Goal: Information Seeking & Learning: Learn about a topic

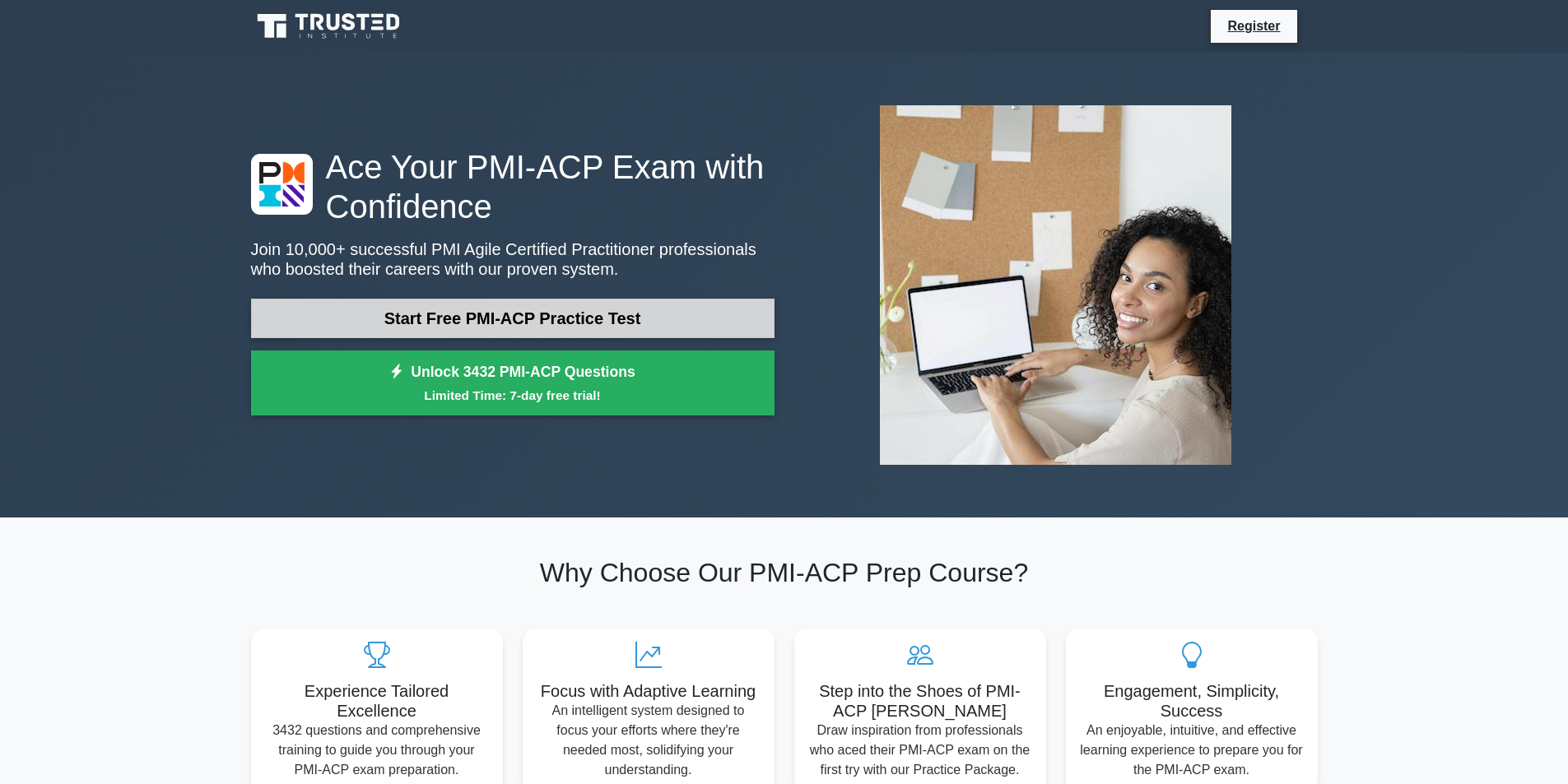
click at [496, 324] on link "Start Free PMI-ACP Practice Test" at bounding box center [513, 319] width 523 height 39
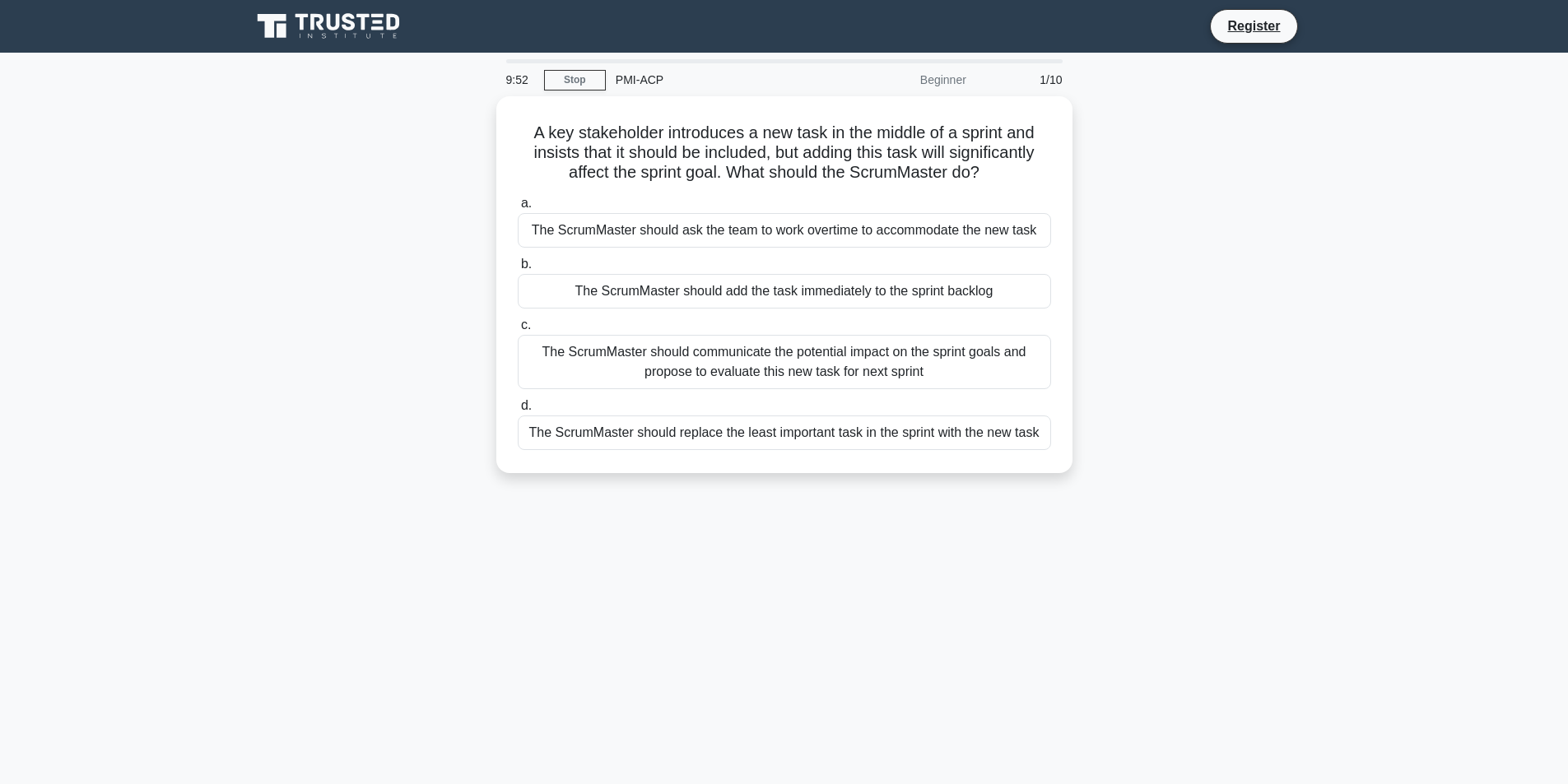
click at [947, 79] on div "Beginner" at bounding box center [904, 79] width 144 height 33
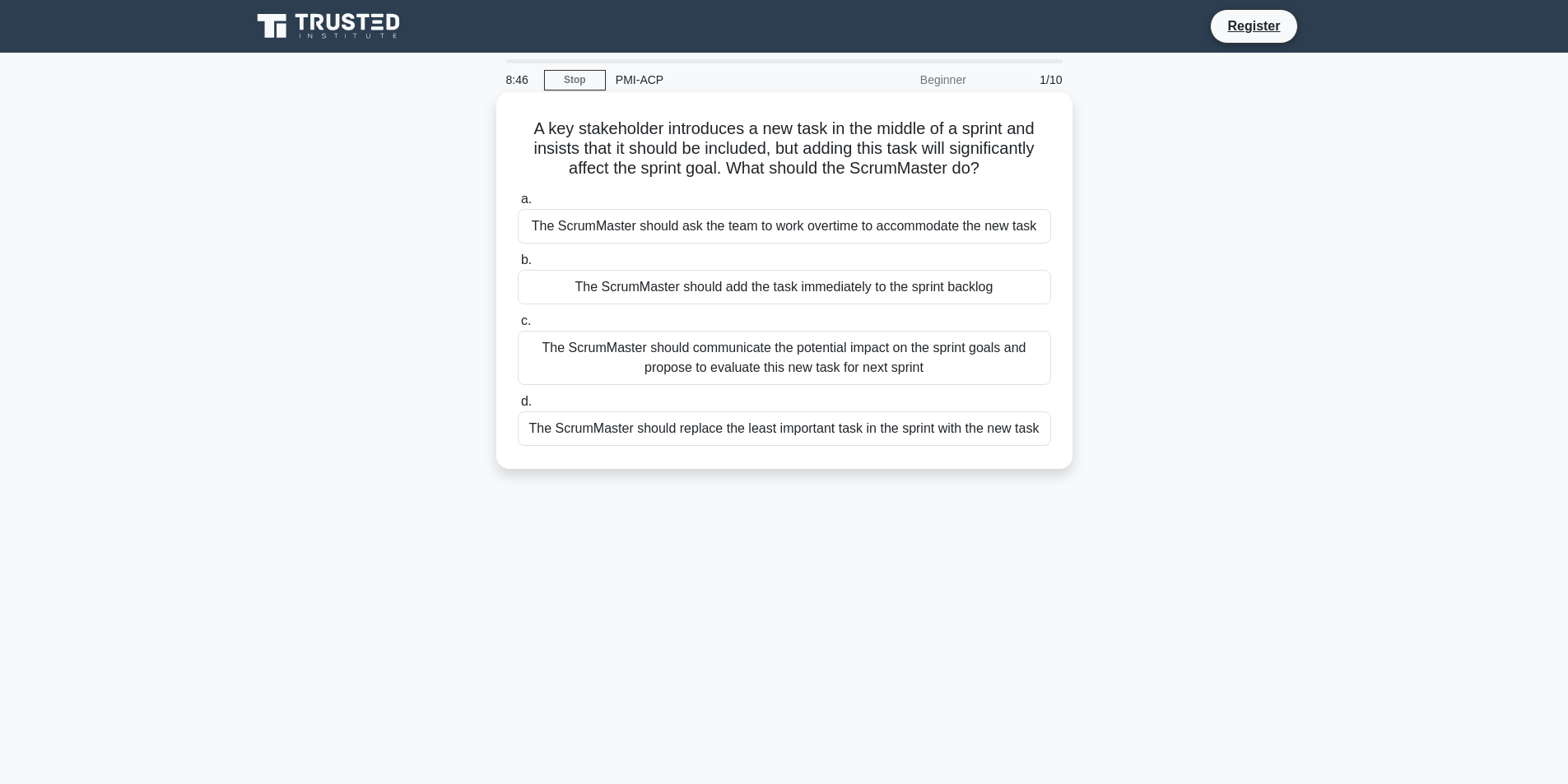
click at [773, 357] on div "The ScrumMaster should communicate the potential impact on the sprint goals and…" at bounding box center [784, 358] width 533 height 55
click at [518, 326] on input "c. The ScrumMaster should communicate the potential impact on the sprint goals …" at bounding box center [518, 321] width 0 height 11
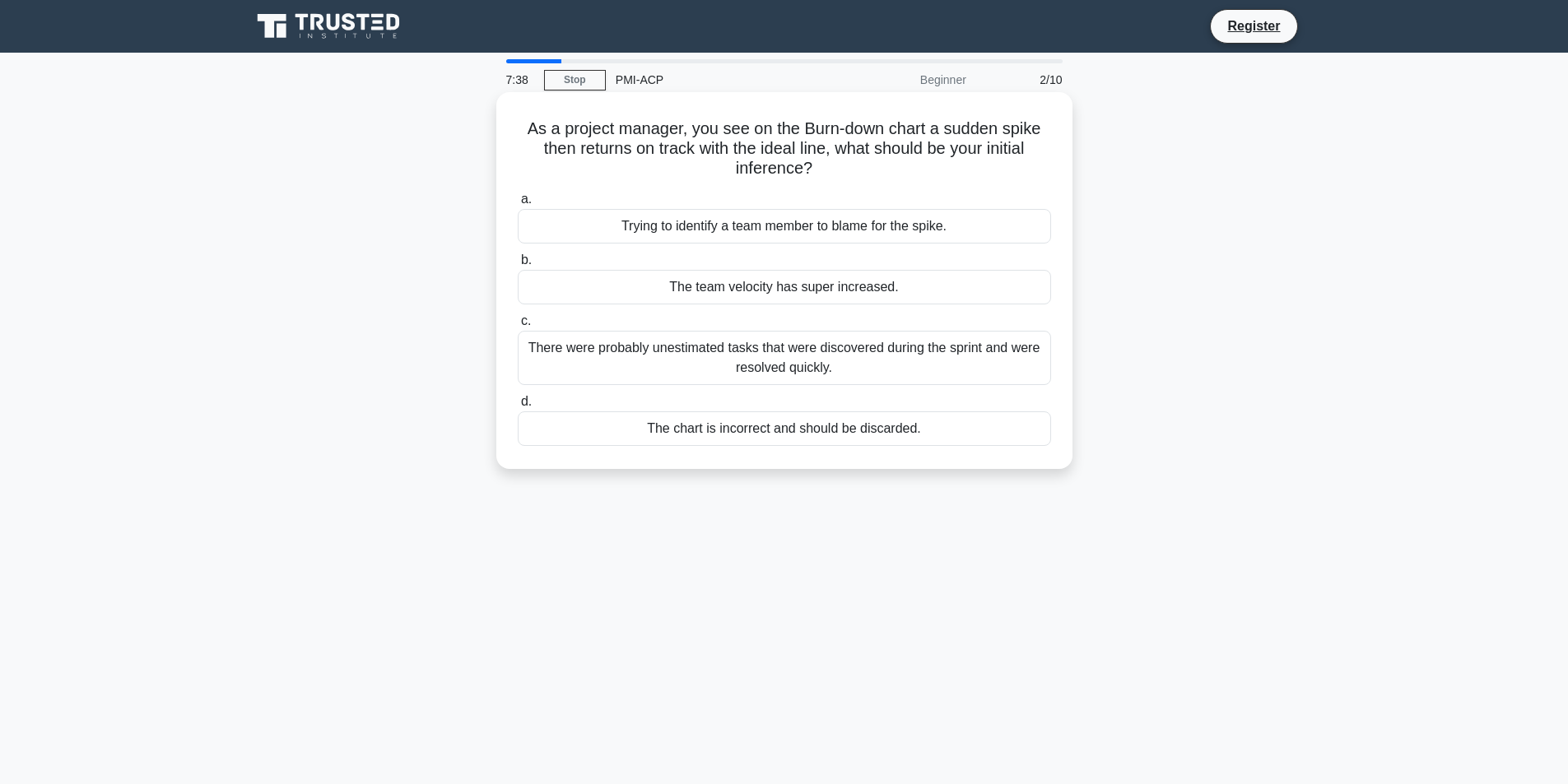
click at [768, 354] on div "There were probably unestimated tasks that were discovered during the sprint an…" at bounding box center [784, 358] width 533 height 55
click at [518, 326] on input "c. There were probably unestimated tasks that were discovered during the sprint…" at bounding box center [518, 321] width 0 height 11
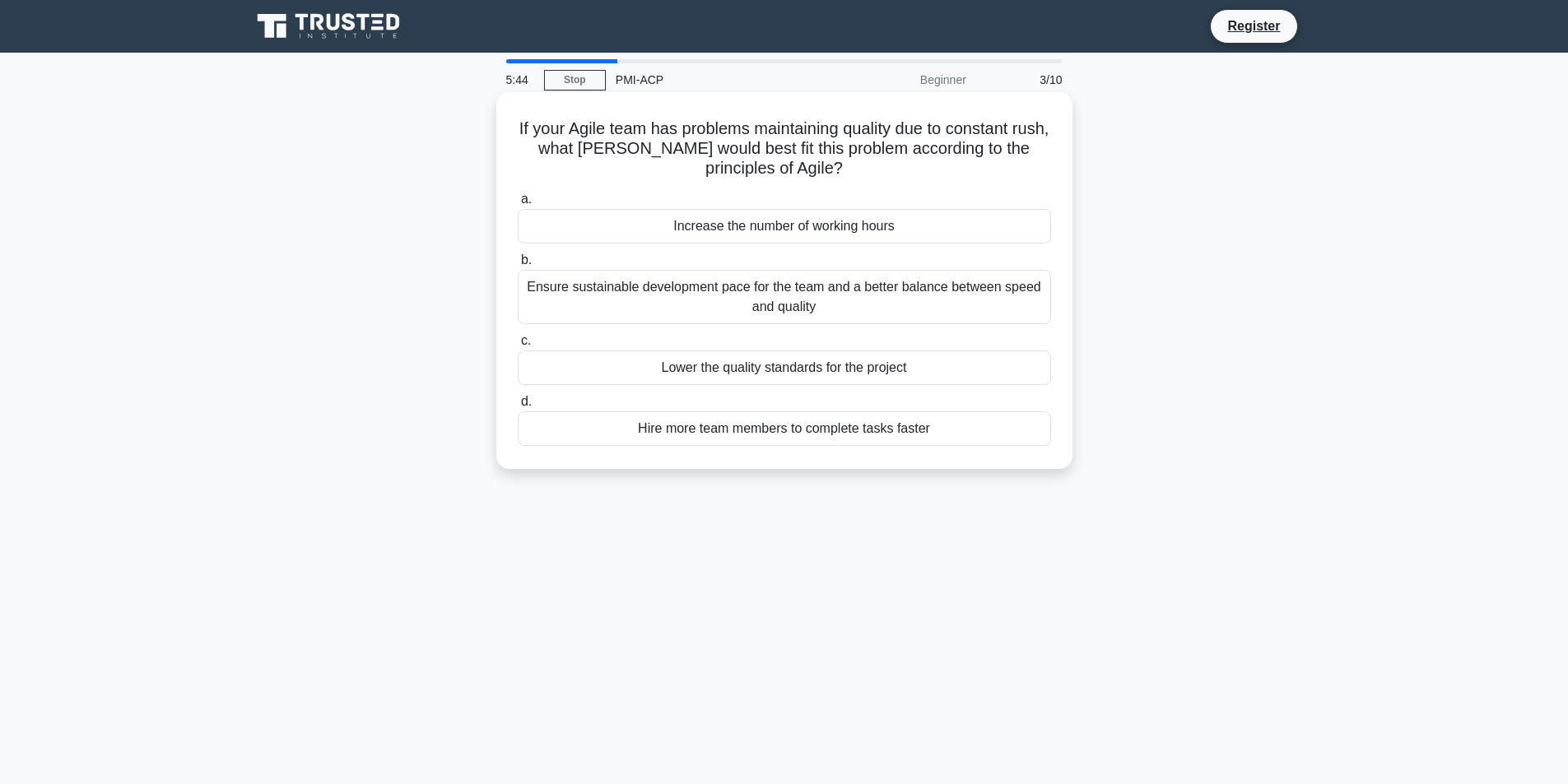
click at [641, 291] on div "Ensure sustainable development pace for the team and a better balance between s…" at bounding box center [784, 297] width 533 height 55
click at [518, 266] on input "b. Ensure sustainable development pace for the team and a better balance betwee…" at bounding box center [518, 260] width 0 height 11
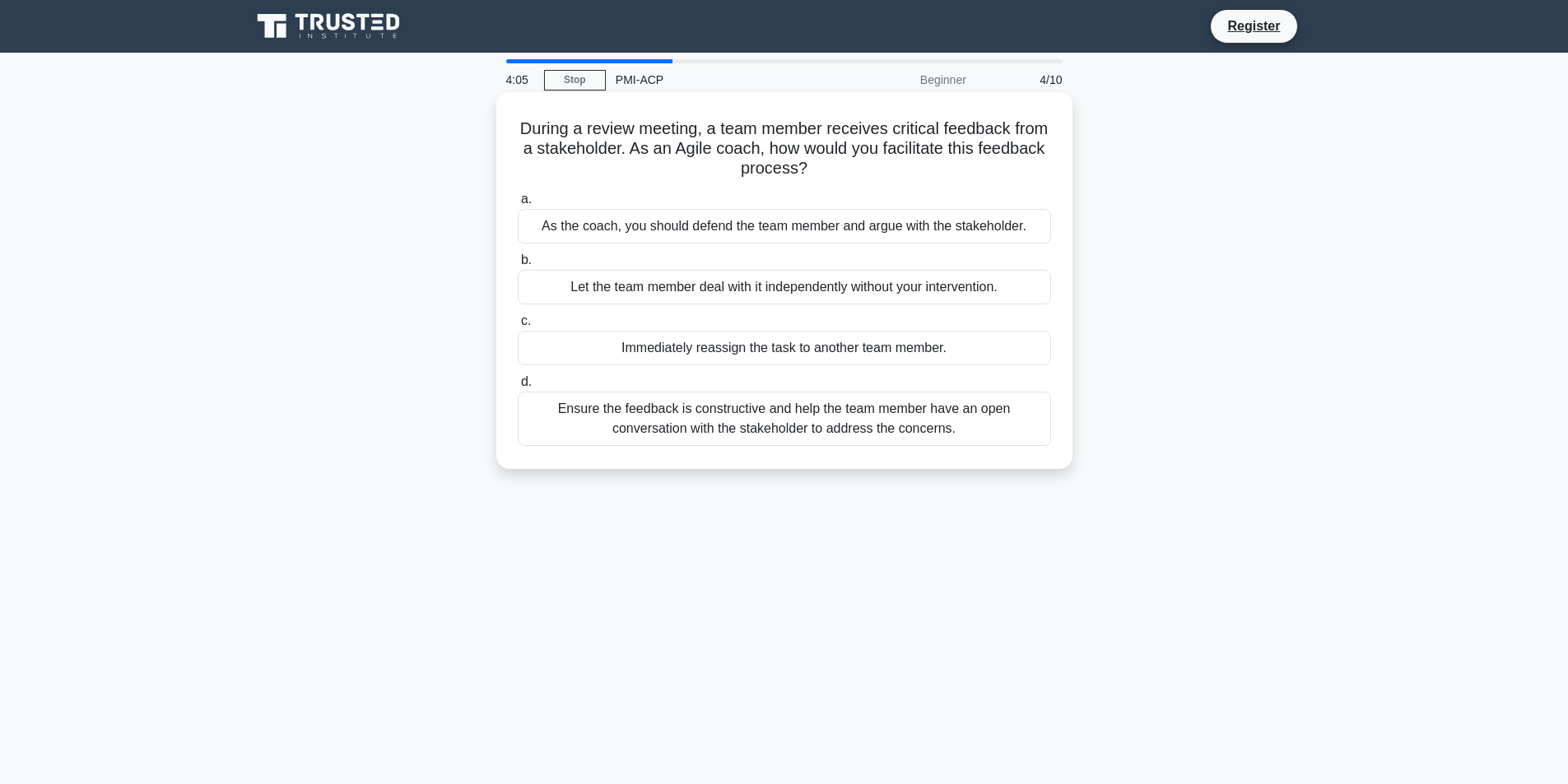
click at [766, 418] on div "Ensure the feedback is constructive and help the team member have an open conve…" at bounding box center [784, 418] width 533 height 55
click at [518, 388] on input "d. Ensure the feedback is constructive and help the team member have an open co…" at bounding box center [518, 382] width 0 height 11
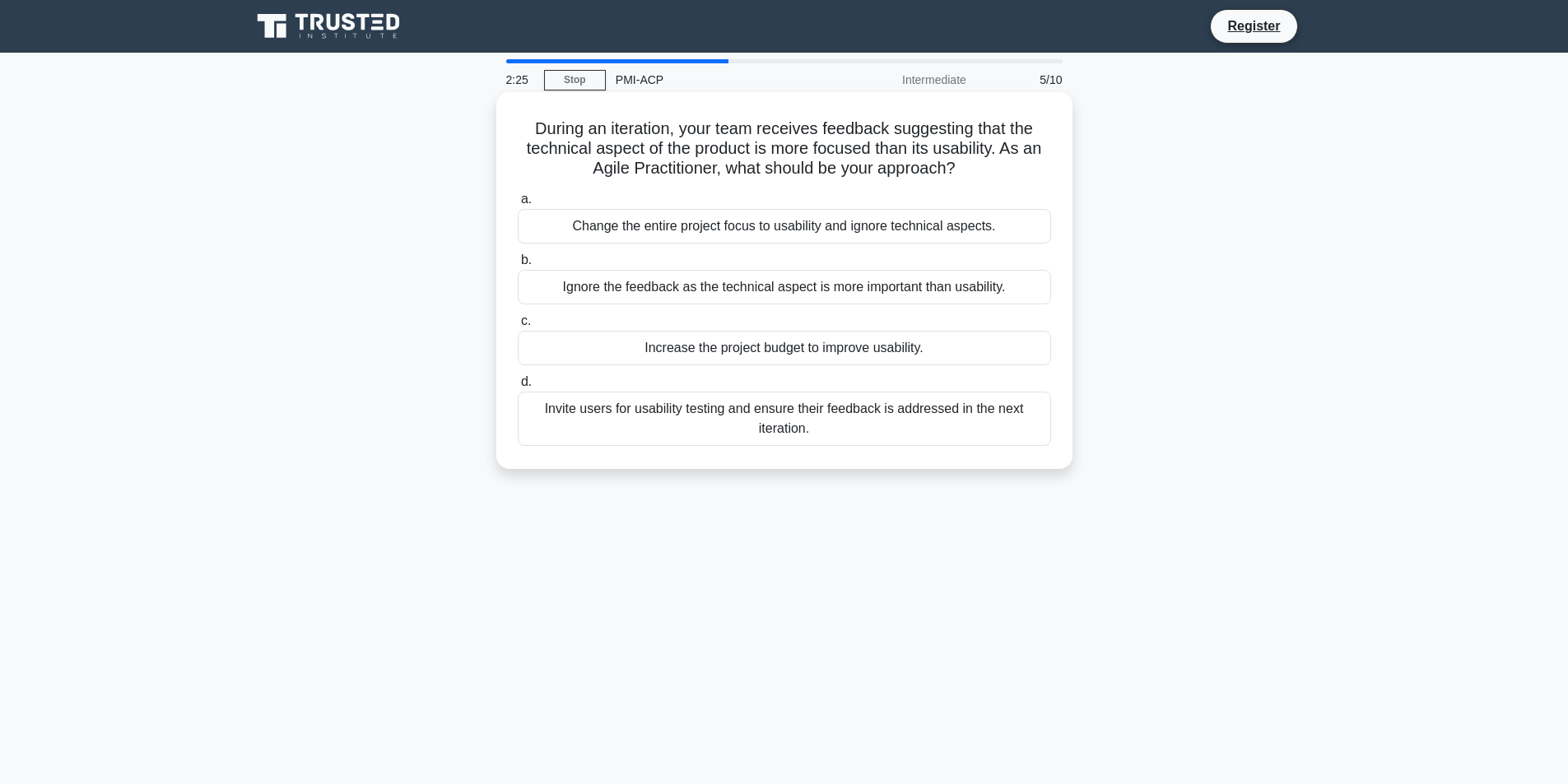
click at [690, 418] on div "Invite users for usability testing and ensure their feedback is addressed in th…" at bounding box center [784, 418] width 533 height 55
click at [518, 388] on input "d. Invite users for usability testing and ensure their feedback is addressed in…" at bounding box center [518, 382] width 0 height 11
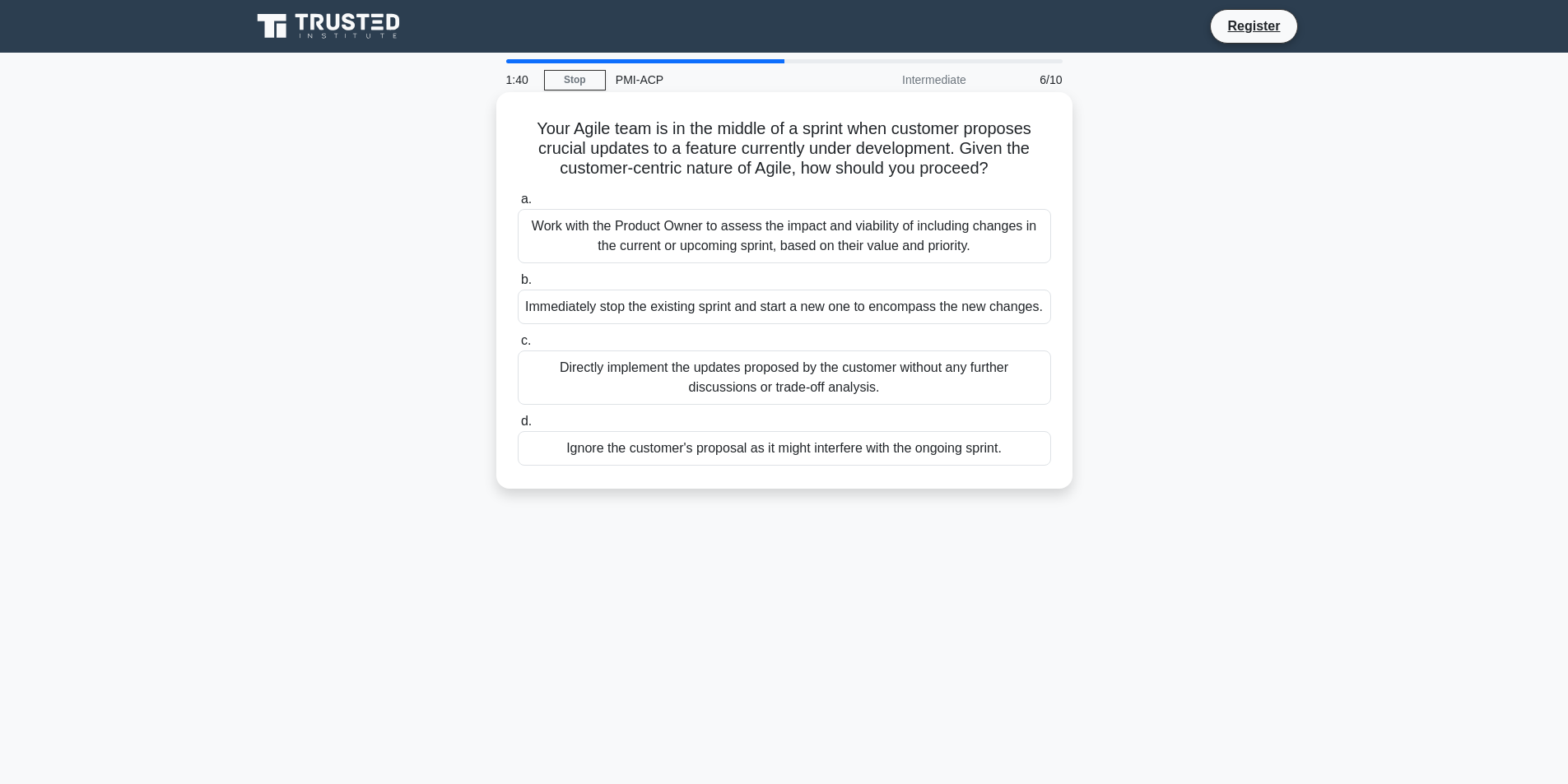
click at [696, 231] on div "Work with the Product Owner to assess the impact and viability of including cha…" at bounding box center [784, 237] width 533 height 55
click at [518, 205] on input "a. Work with the Product Owner to assess the impact and viability of including …" at bounding box center [518, 199] width 0 height 11
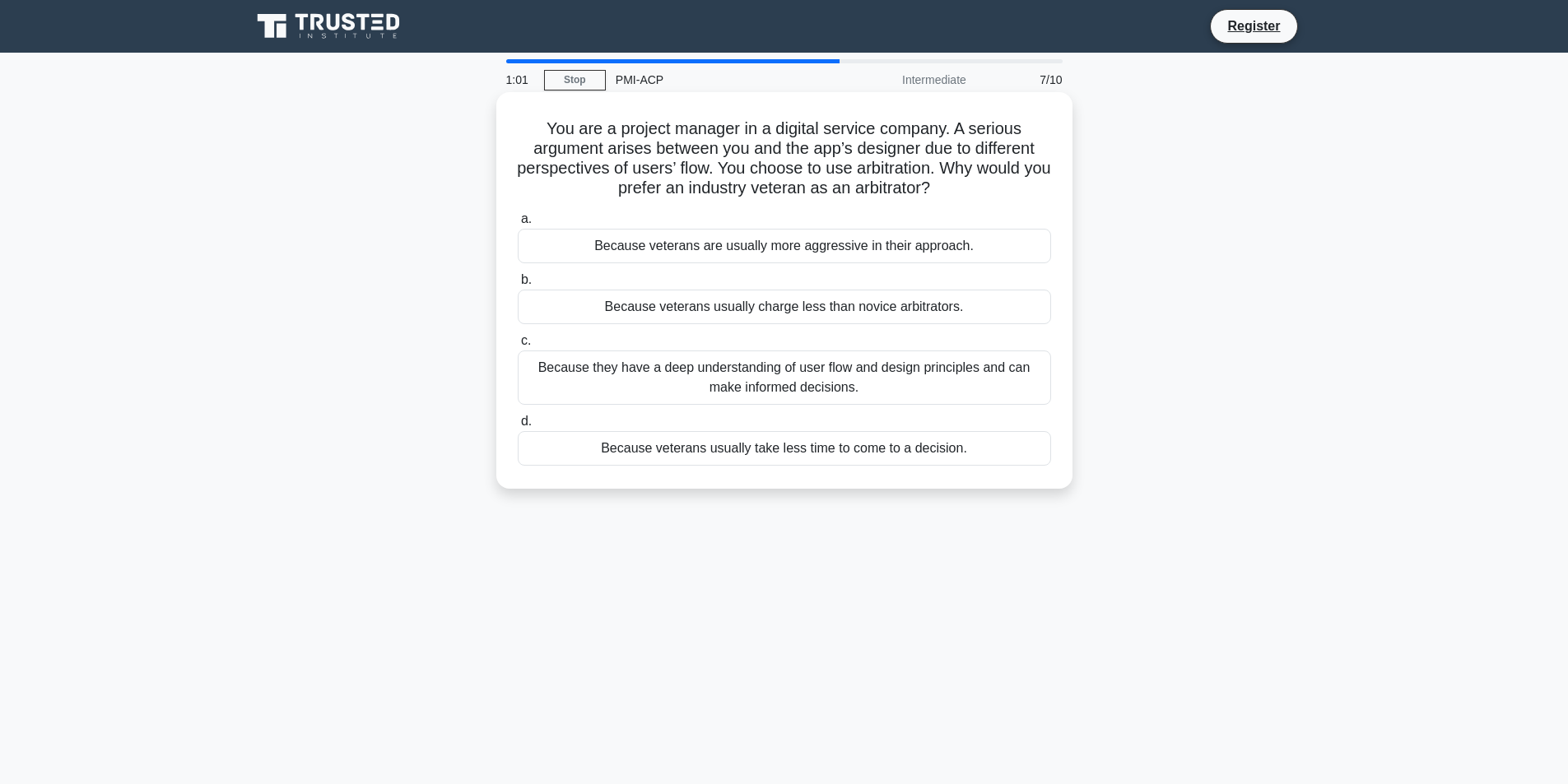
click at [820, 377] on div "Because they have a deep understanding of user flow and design principles and c…" at bounding box center [784, 377] width 533 height 55
click at [518, 346] on input "c. Because they have a deep understanding of user flow and design principles an…" at bounding box center [518, 341] width 0 height 11
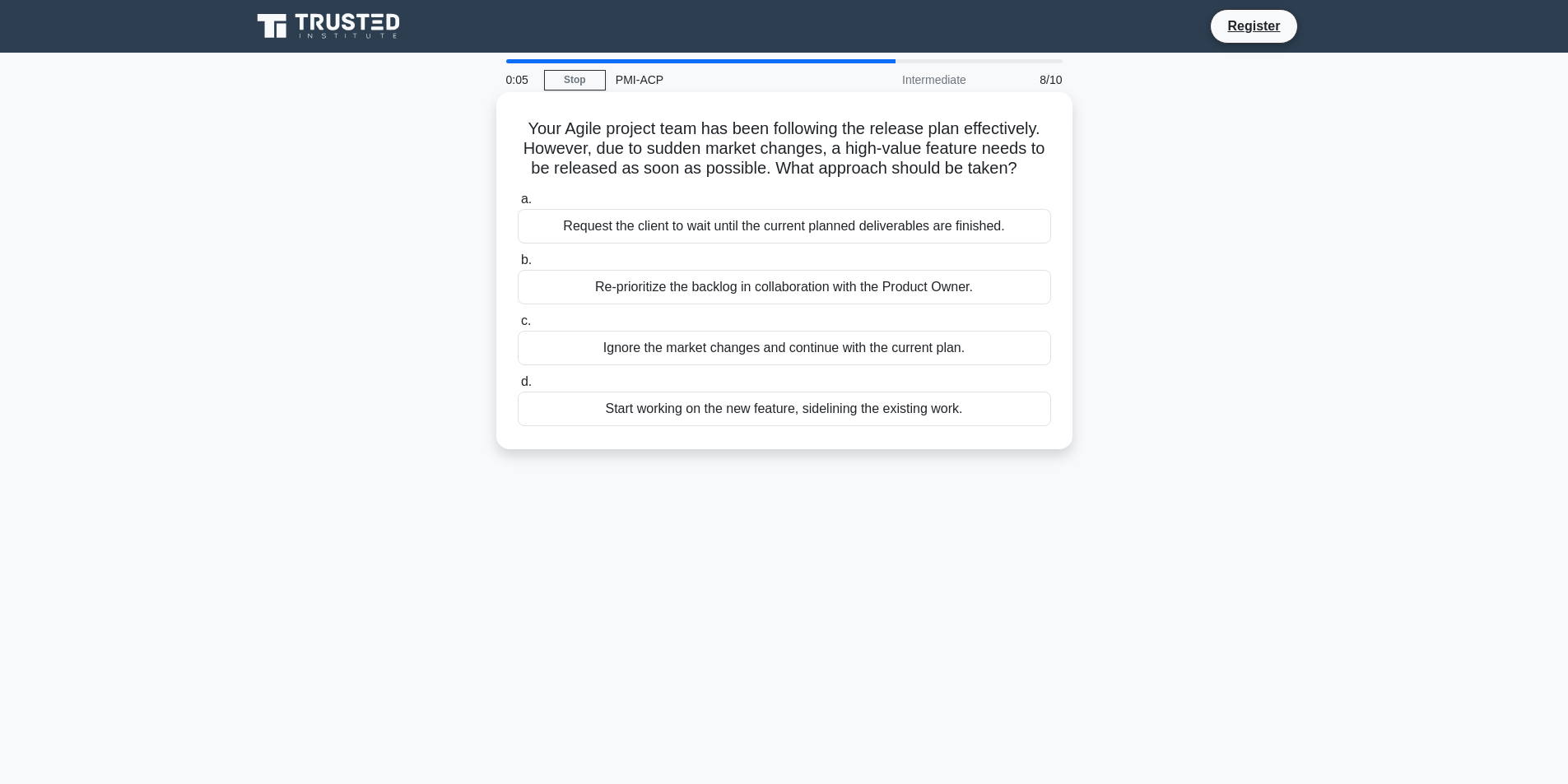
click at [722, 226] on div "Request the client to wait until the current planned deliverables are finished." at bounding box center [784, 226] width 533 height 34
click at [518, 205] on input "a. Request the client to wait until the current planned deliverables are finish…" at bounding box center [518, 199] width 0 height 11
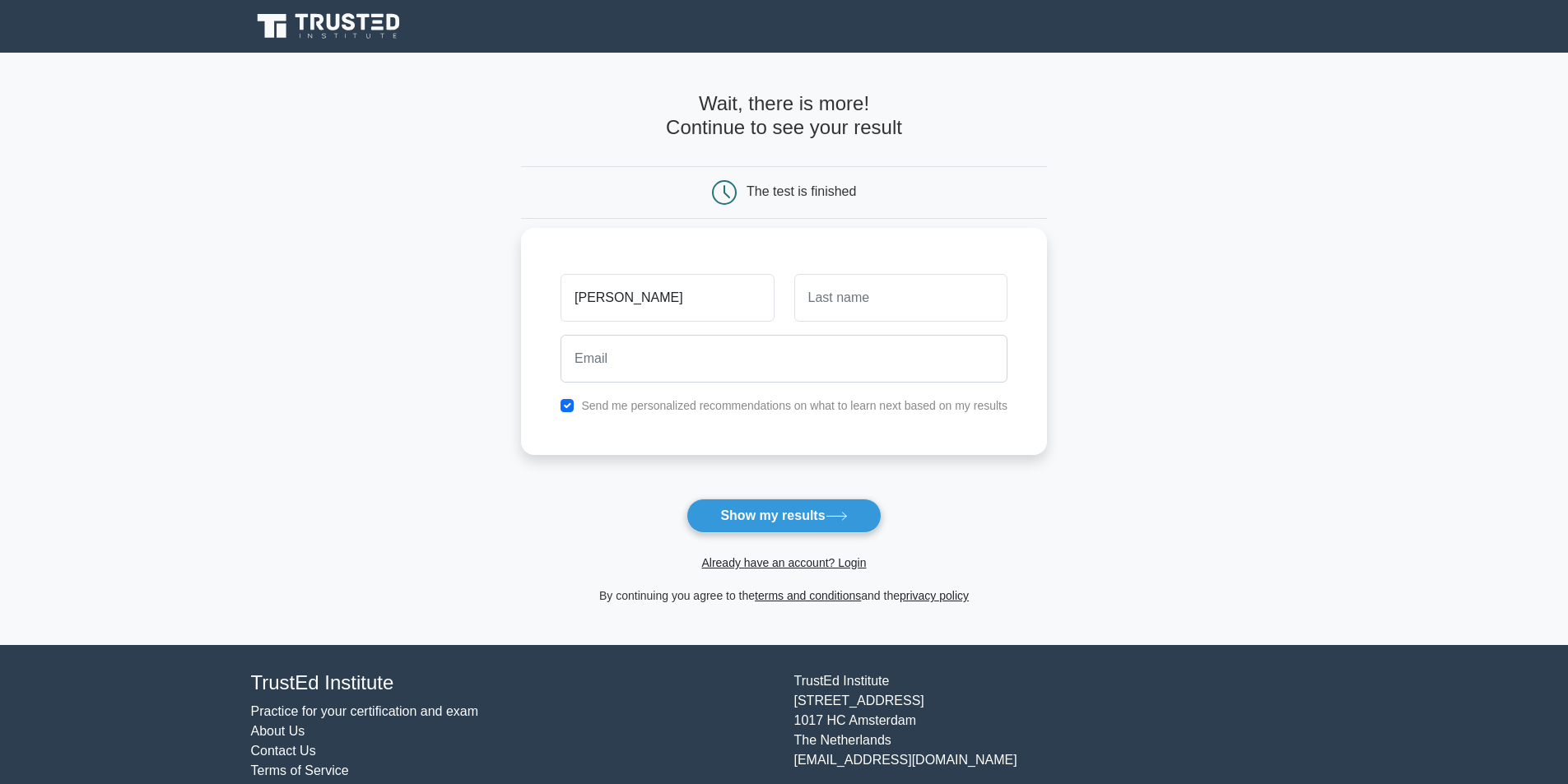
type input "[PERSON_NAME]"
click at [836, 309] on input "text" at bounding box center [900, 298] width 213 height 48
type input "Berrocal"
click at [724, 348] on input "email" at bounding box center [784, 359] width 447 height 48
type input "[PERSON_NAME][EMAIL_ADDRESS][PERSON_NAME][DOMAIN_NAME]"
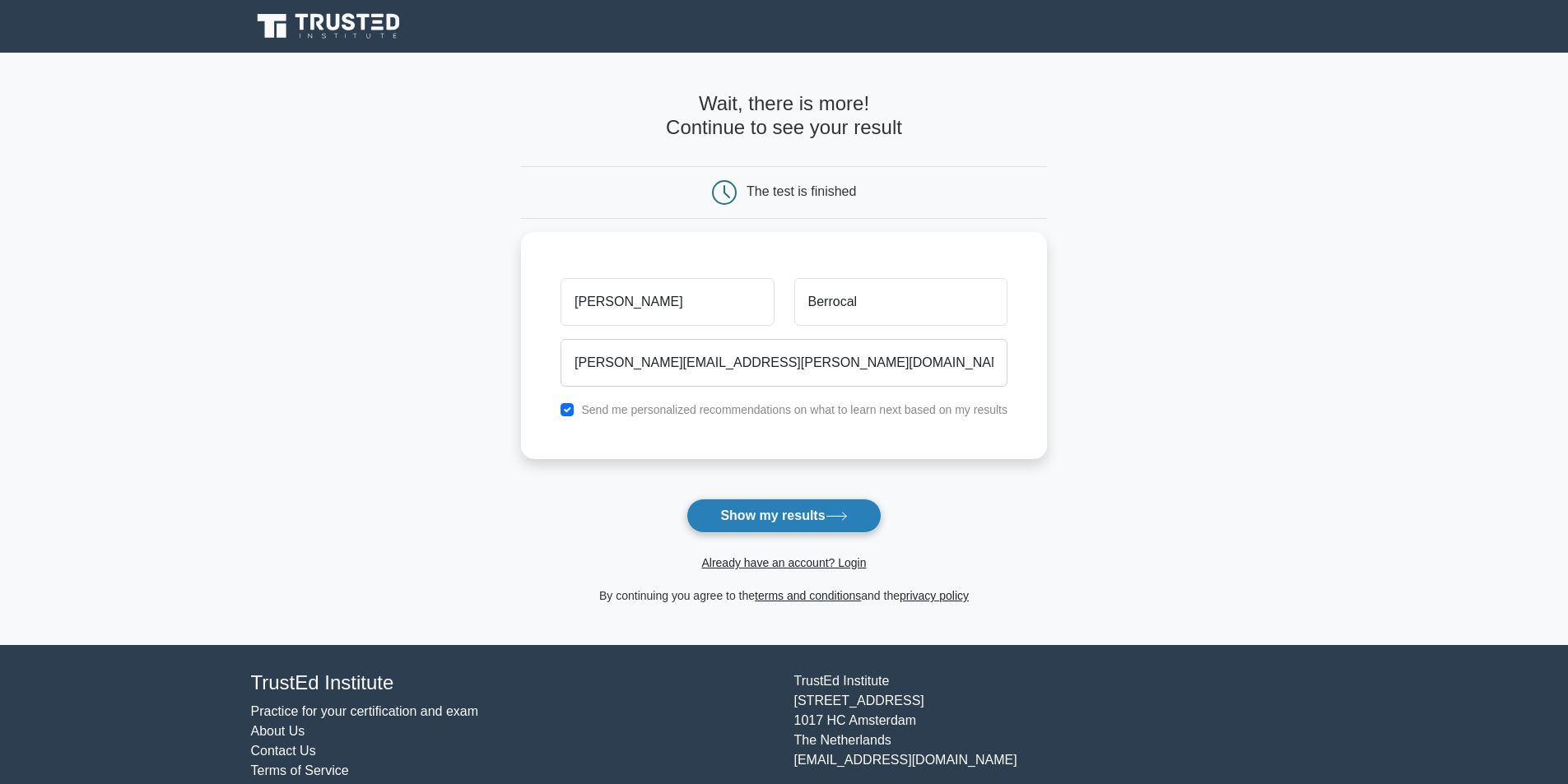
click at [770, 516] on button "Show my results" at bounding box center [783, 516] width 194 height 34
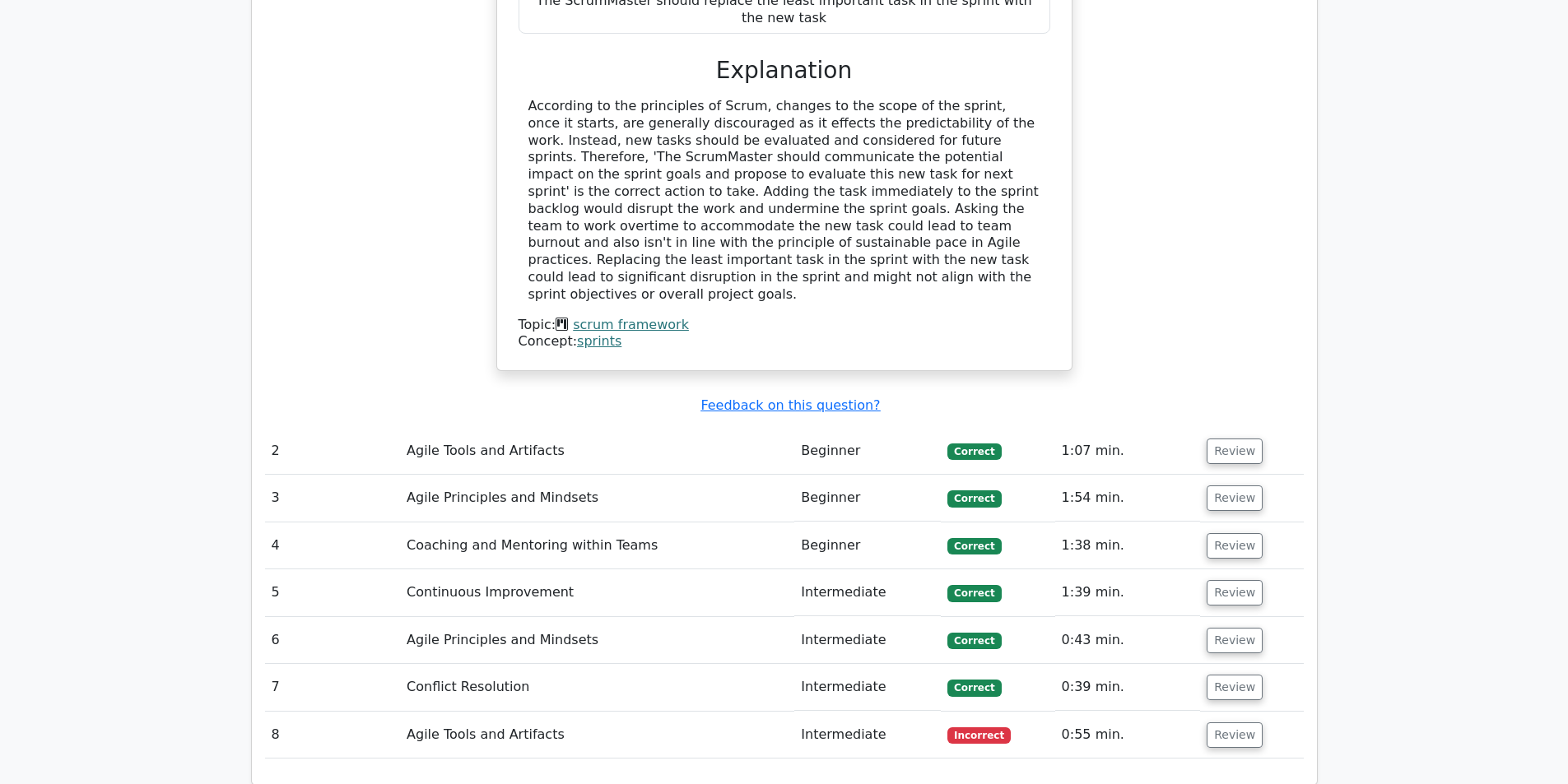
scroll to position [1810, 0]
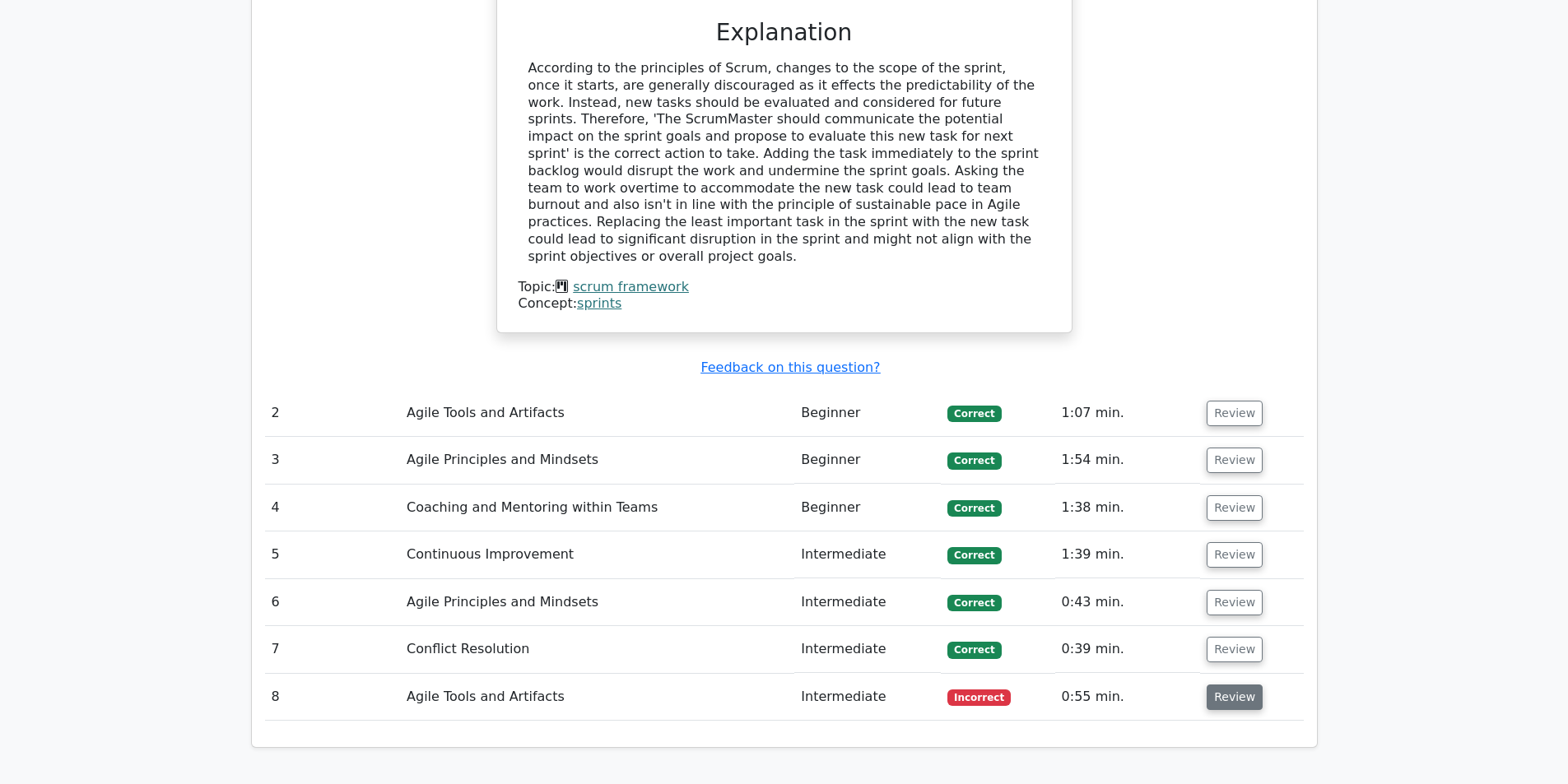
click at [1225, 684] on button "Review" at bounding box center [1234, 697] width 56 height 26
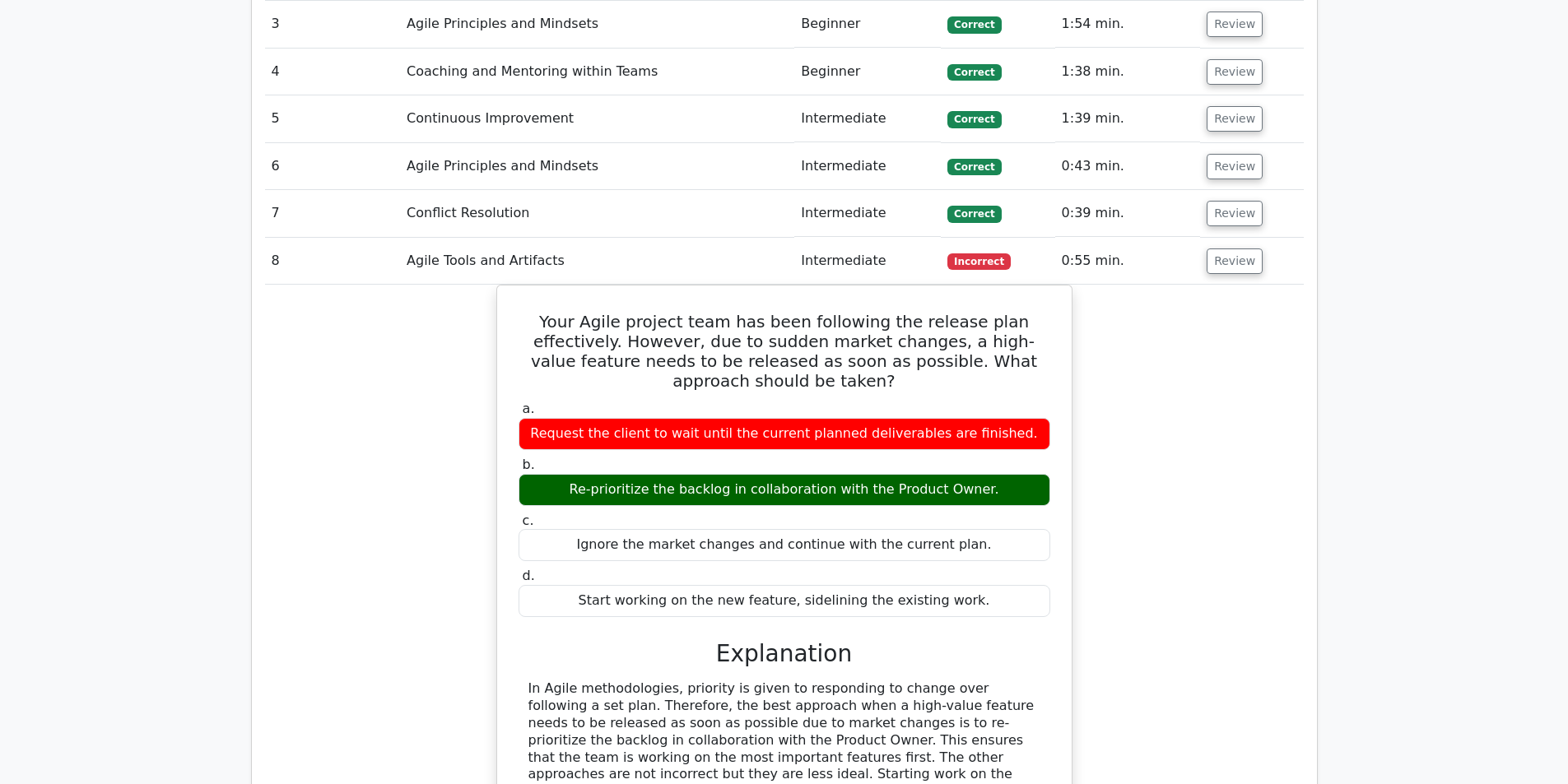
scroll to position [1974, 0]
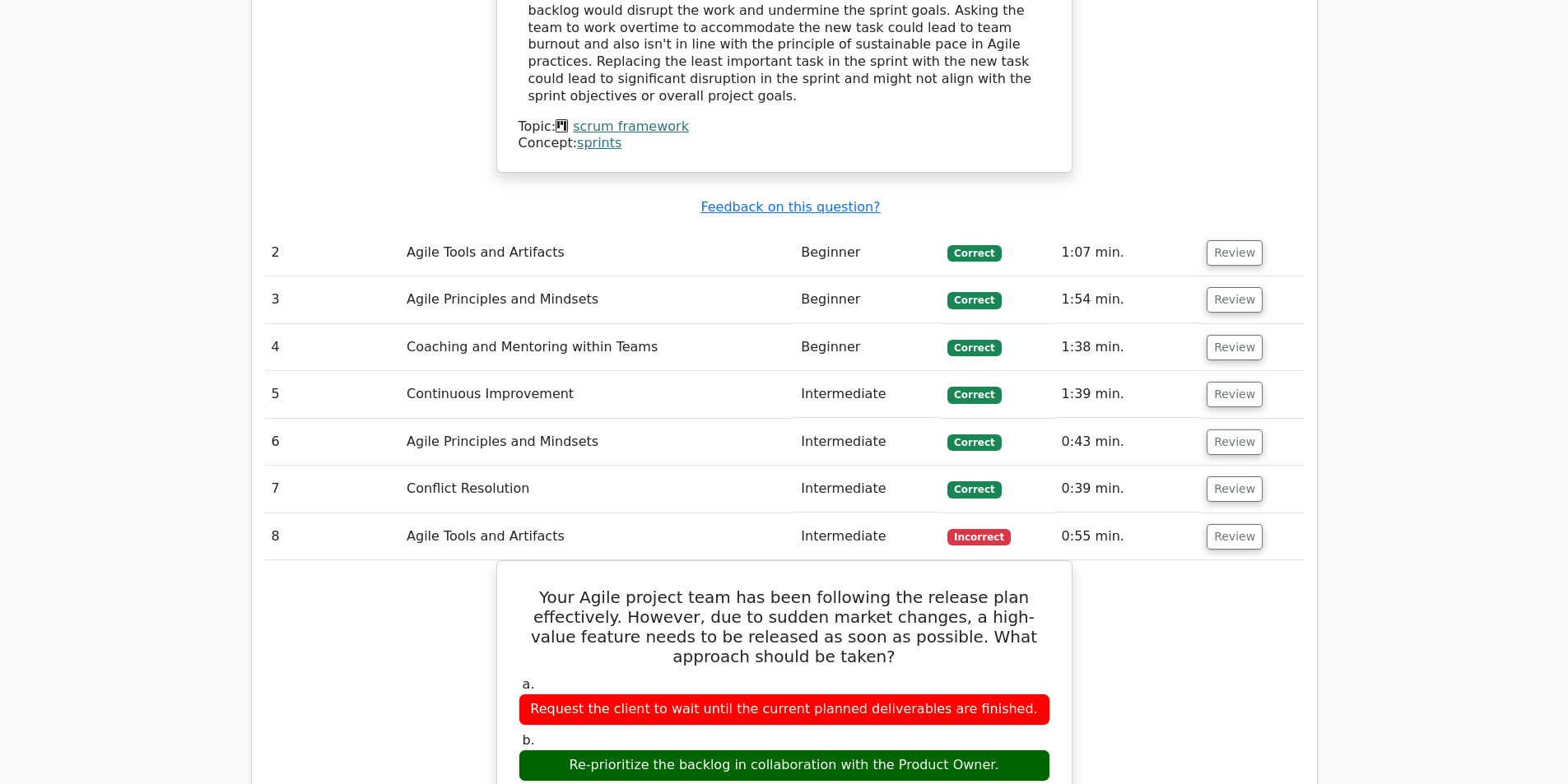
drag, startPoint x: 1228, startPoint y: 120, endPoint x: 1482, endPoint y: 209, distance: 269.1
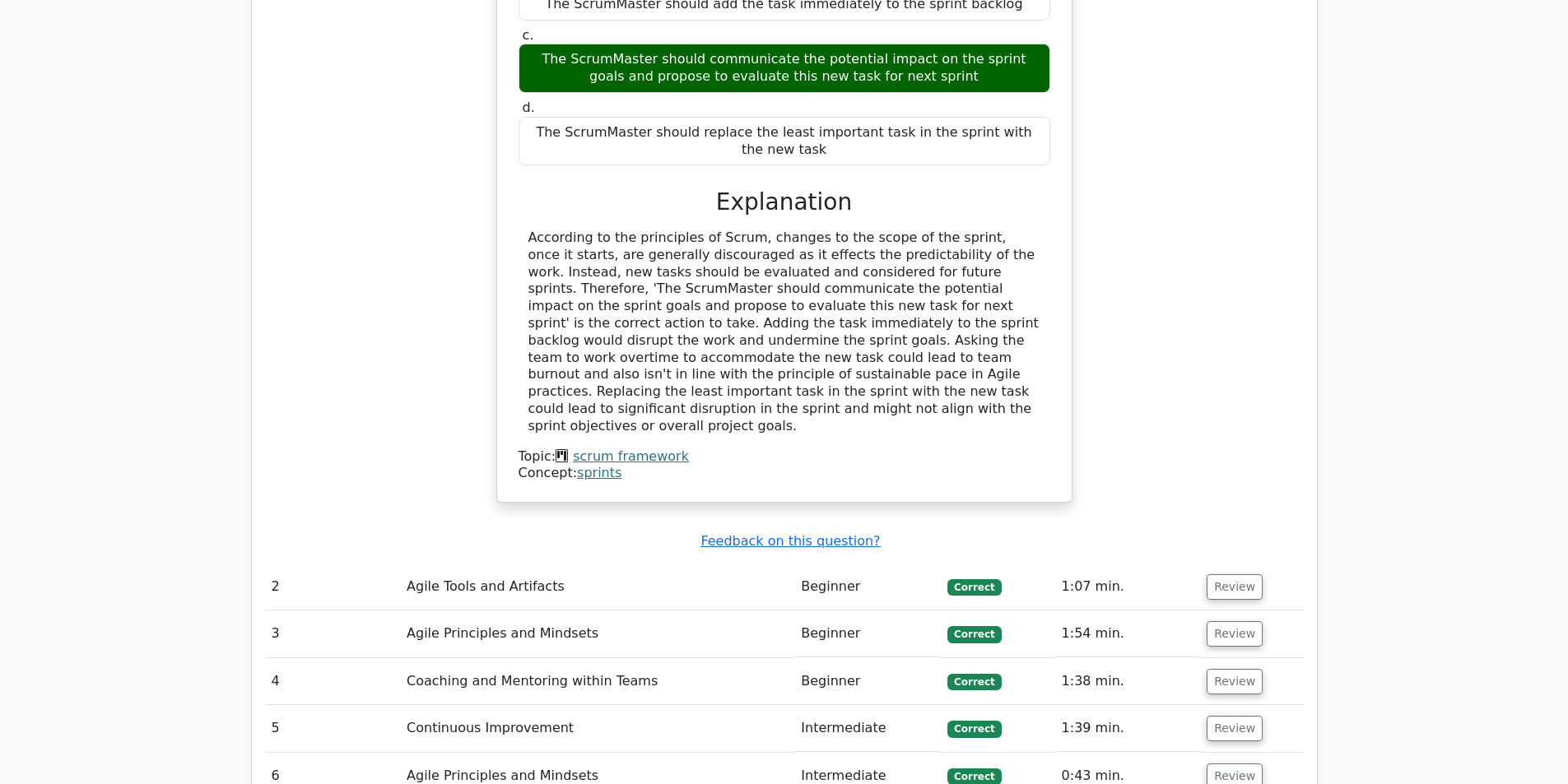
scroll to position [1645, 0]
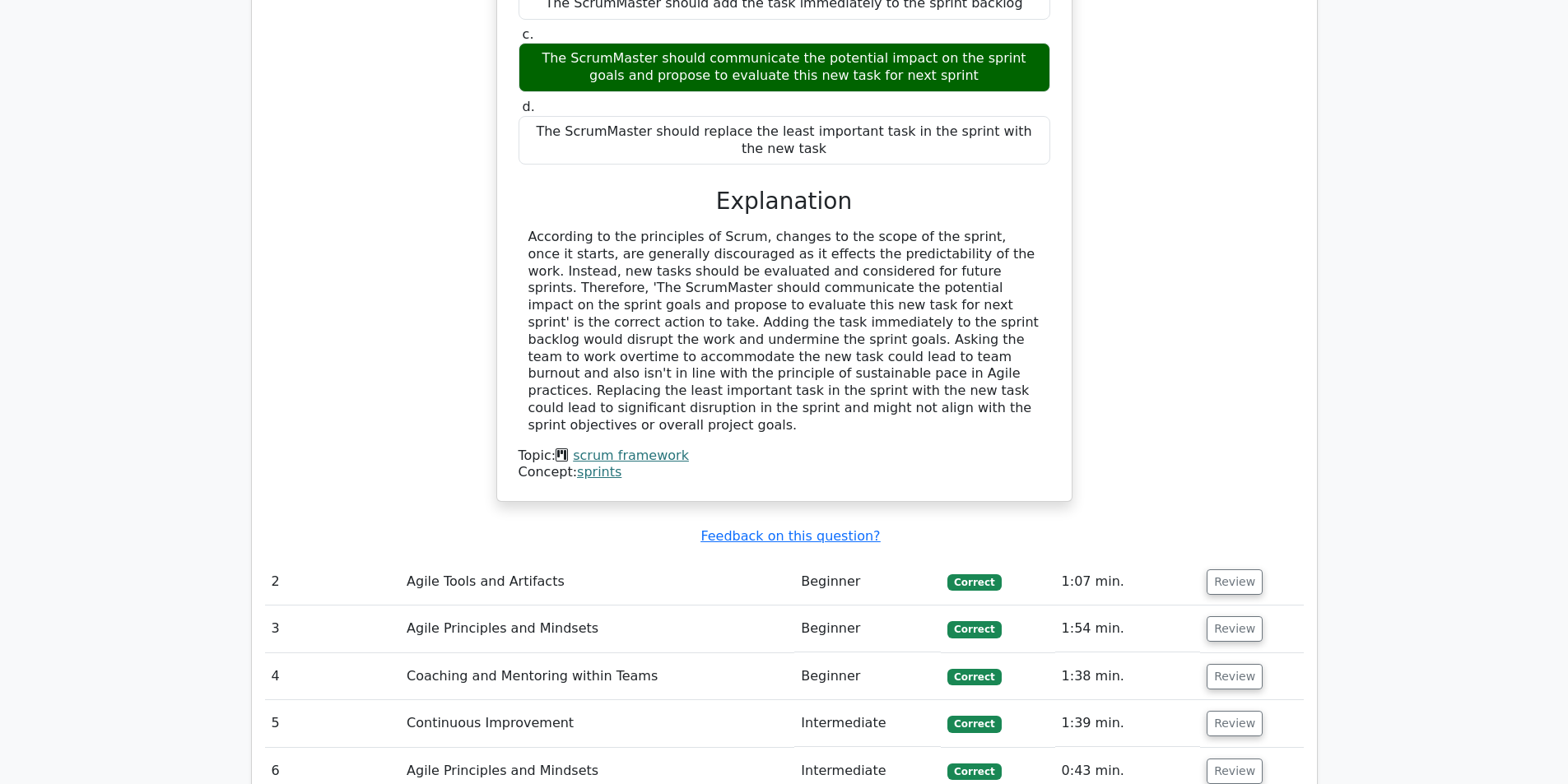
drag, startPoint x: 1230, startPoint y: 494, endPoint x: 1405, endPoint y: 447, distance: 181.2
click at [1405, 447] on main "Go Premium PMI Agile Certified Practitioner Preparation Package (2025) 3432 Sup…" at bounding box center [784, 327] width 1568 height 3838
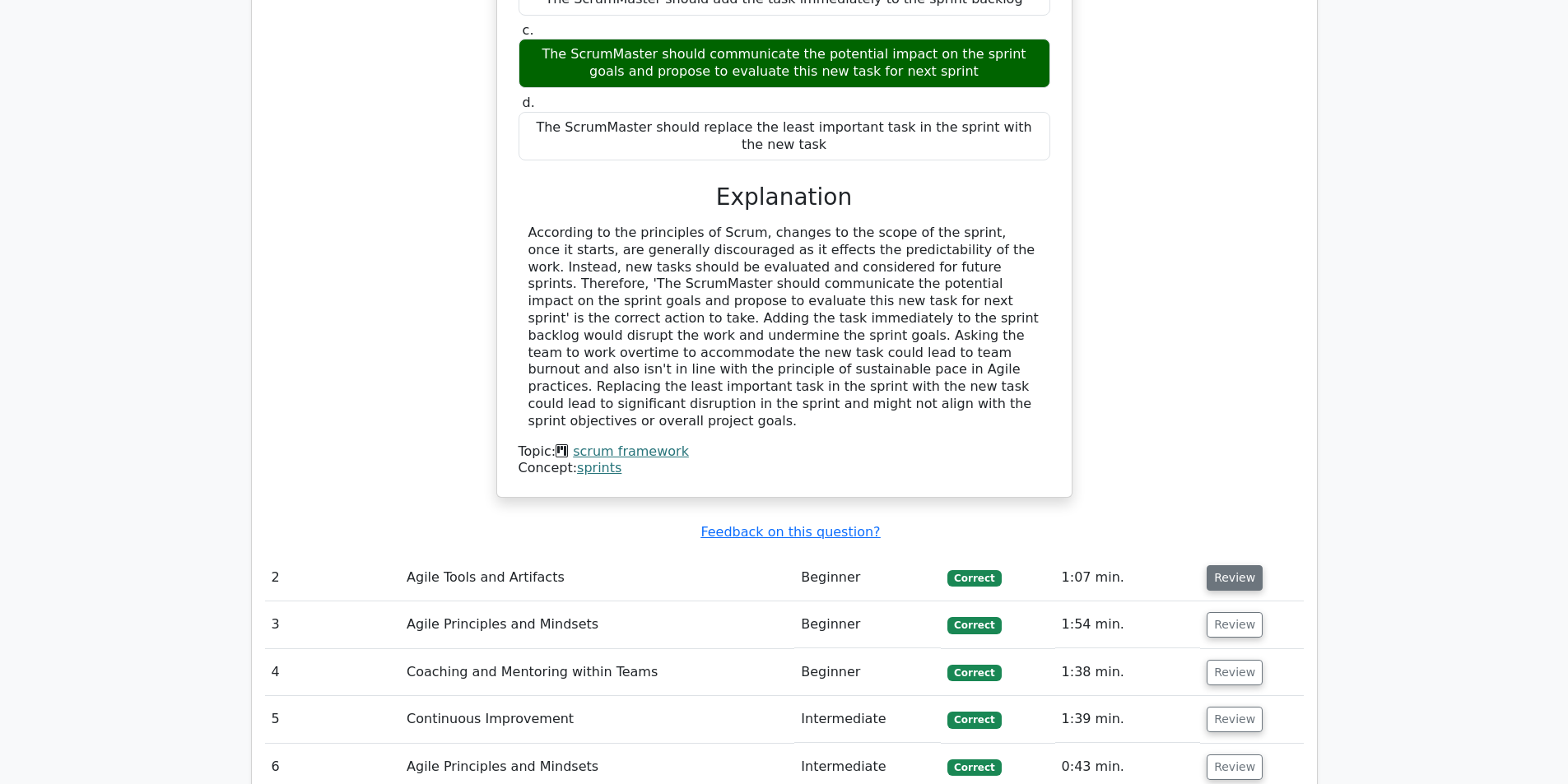
click at [1225, 565] on button "Review" at bounding box center [1234, 578] width 56 height 26
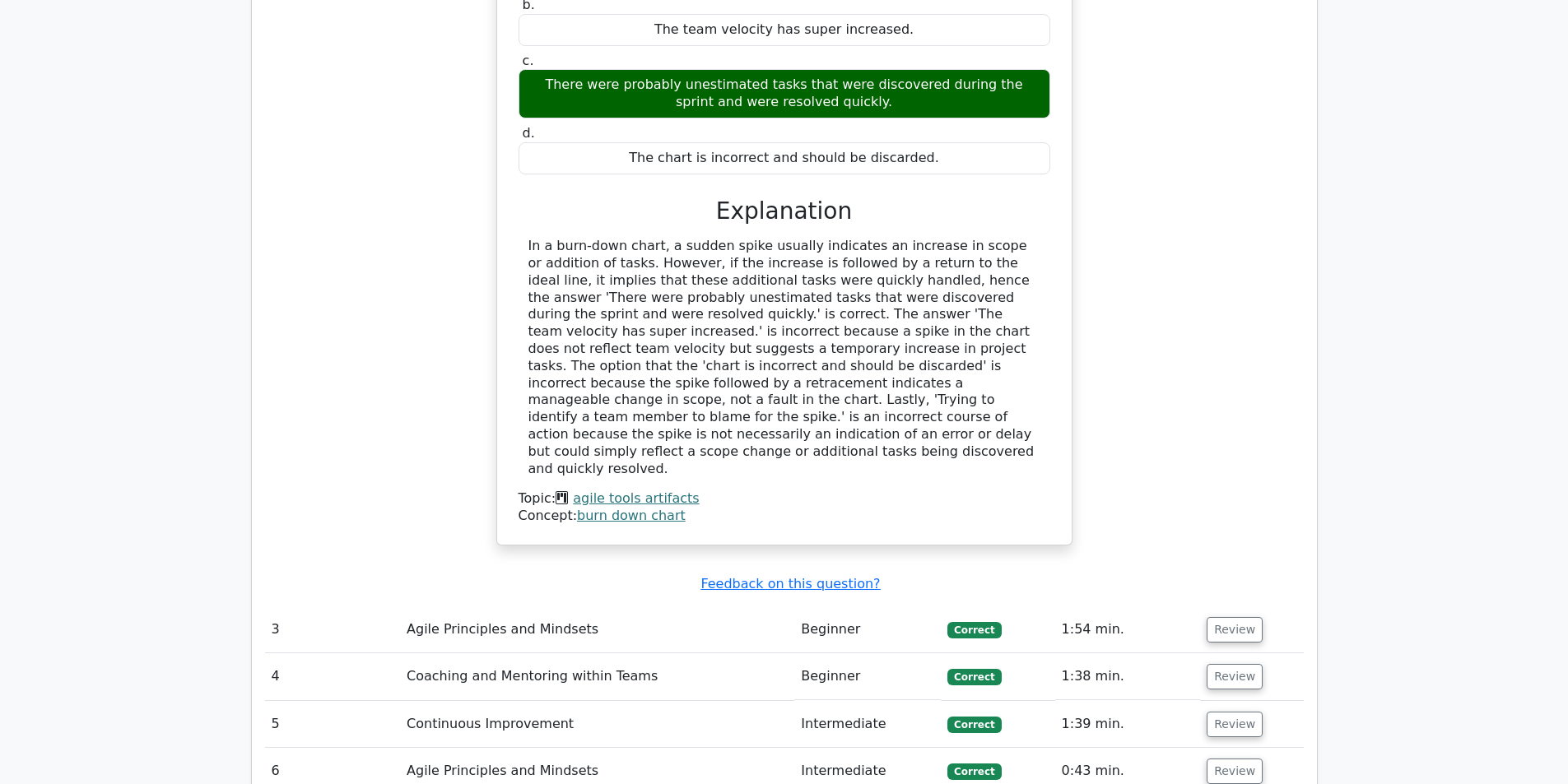
scroll to position [2467, 0]
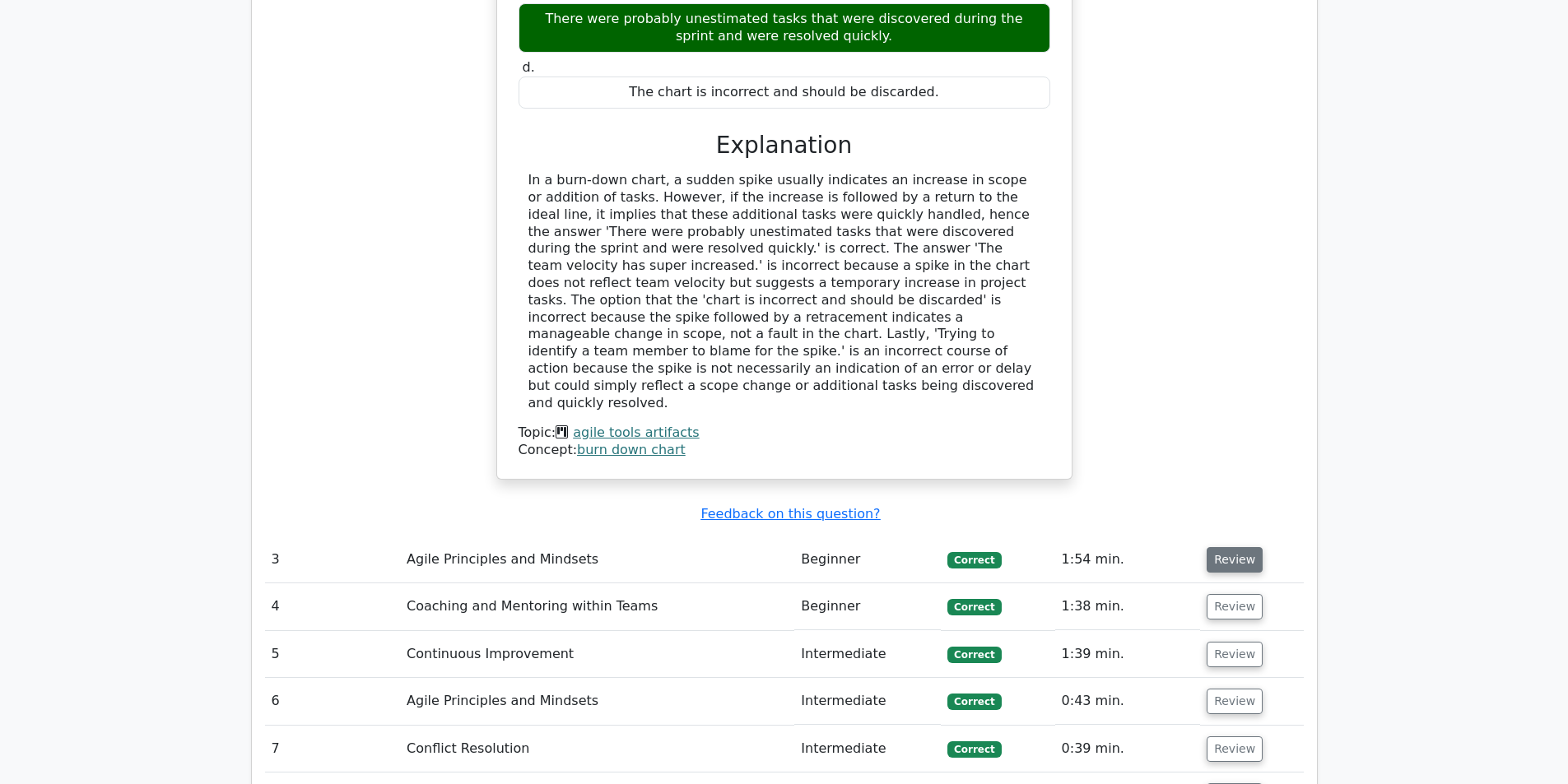
click at [1220, 547] on button "Review" at bounding box center [1234, 559] width 56 height 26
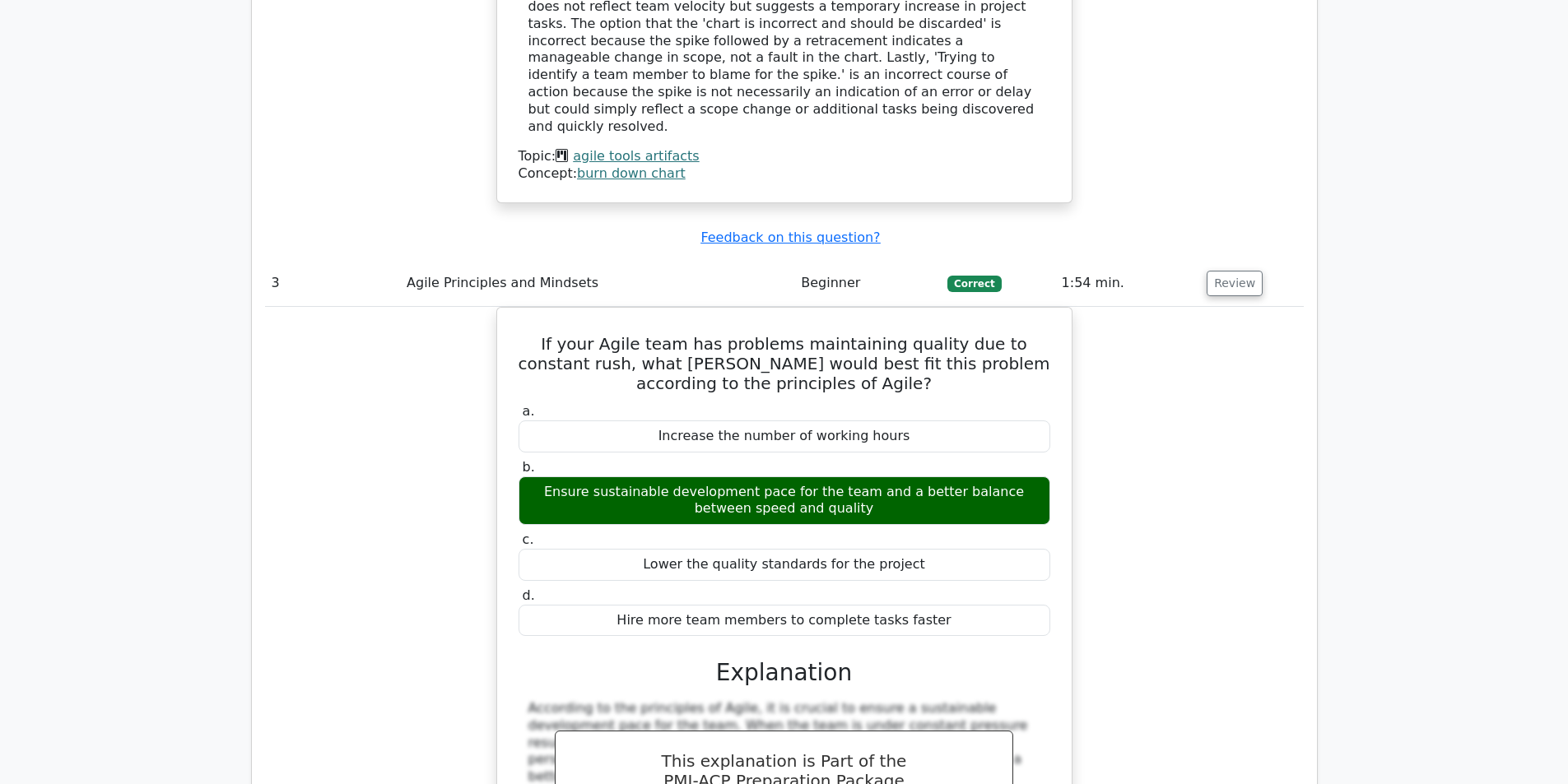
scroll to position [2714, 0]
